Goal: Task Accomplishment & Management: Manage account settings

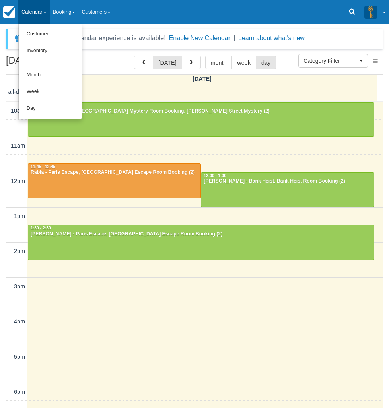
select select
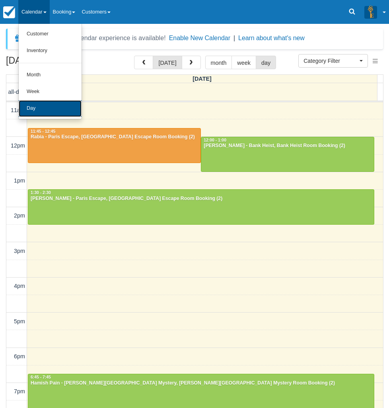
click at [41, 105] on link "Day" at bounding box center [50, 108] width 63 height 17
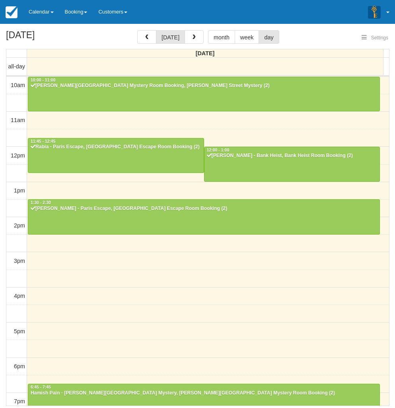
select select
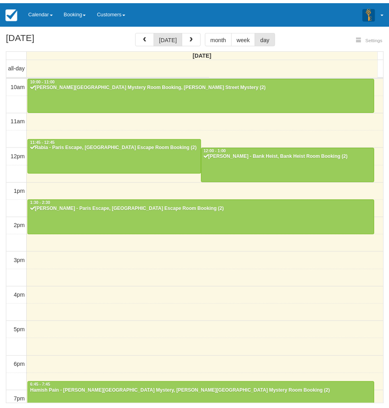
scroll to position [110, 0]
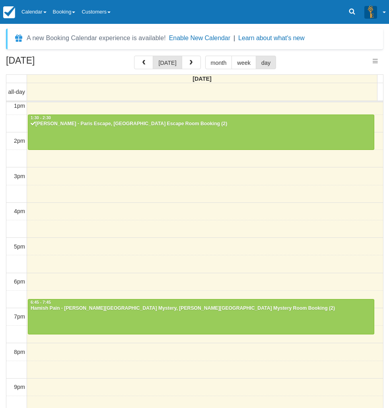
select select
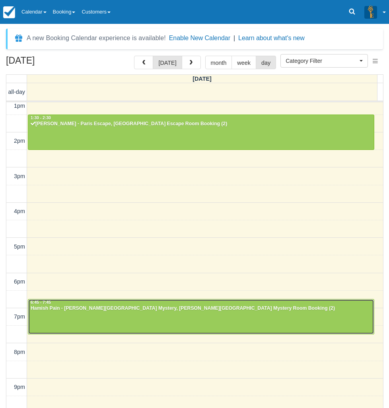
click at [90, 303] on div "6:45 - 7:45" at bounding box center [201, 303] width 342 height 6
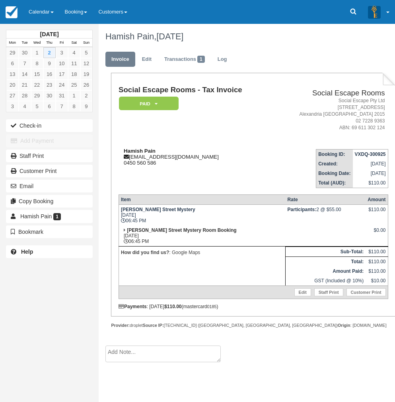
click at [132, 149] on strong "Hamish Pain" at bounding box center [140, 151] width 32 height 6
drag, startPoint x: 132, startPoint y: 149, endPoint x: 146, endPoint y: 149, distance: 13.5
click at [146, 149] on strong "Hamish Pain" at bounding box center [140, 151] width 32 height 6
copy strong "Hamish Pain"
